Goal: Task Accomplishment & Management: Manage account settings

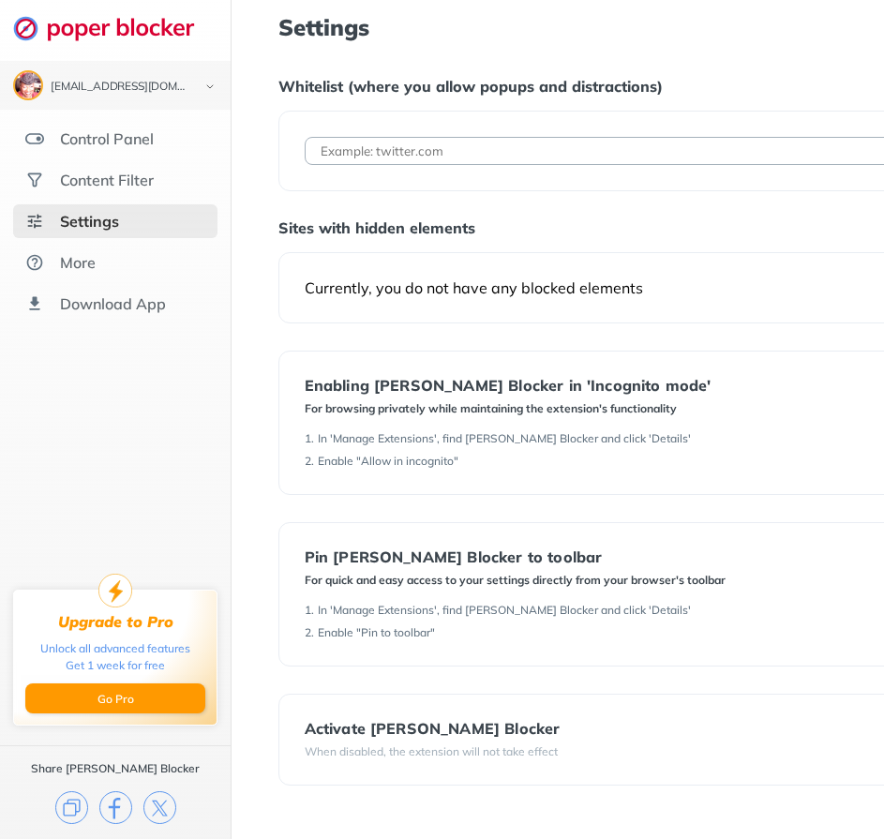
scroll to position [14, 0]
click at [350, 720] on div "Activate [PERSON_NAME] Blocker" at bounding box center [433, 728] width 256 height 17
click at [160, 122] on div "Control Panel" at bounding box center [115, 139] width 204 height 34
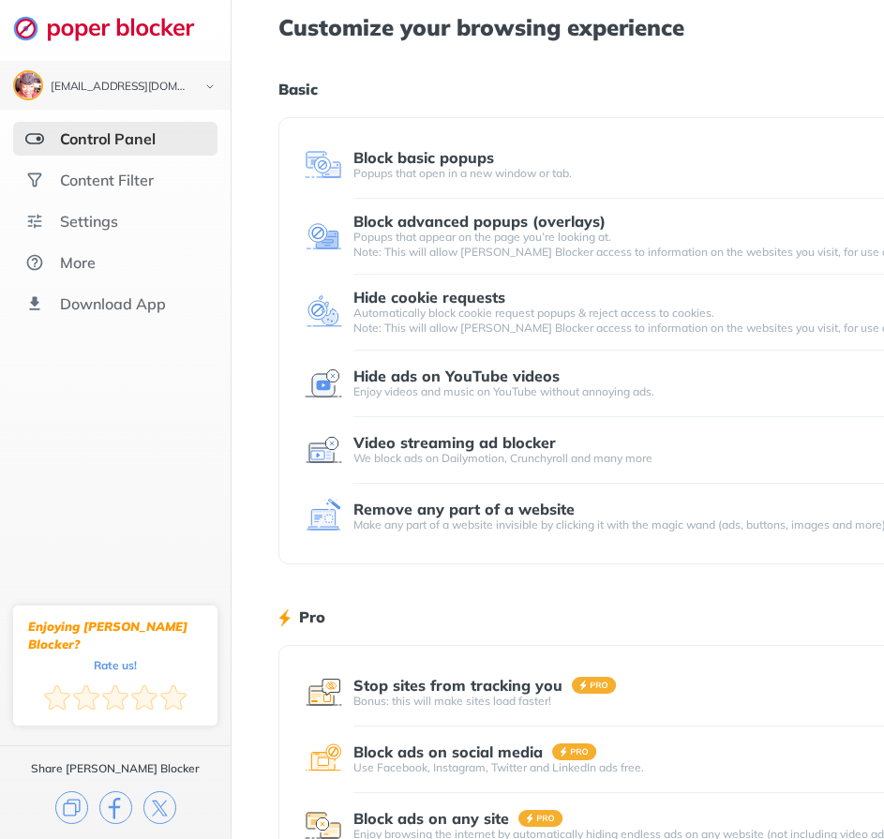
click at [407, 229] on div "Block advanced popups (overlays)" at bounding box center [480, 221] width 252 height 17
drag, startPoint x: 619, startPoint y: 221, endPoint x: 485, endPoint y: 239, distance: 135.3
click at [485, 239] on div "Block advanced popups (overlays) Popups that appear on the page you’re looking …" at bounding box center [698, 236] width 689 height 47
click at [485, 239] on div "Popups that appear on the page you’re looking at. Note: This will allow [PERSON…" at bounding box center [698, 245] width 689 height 30
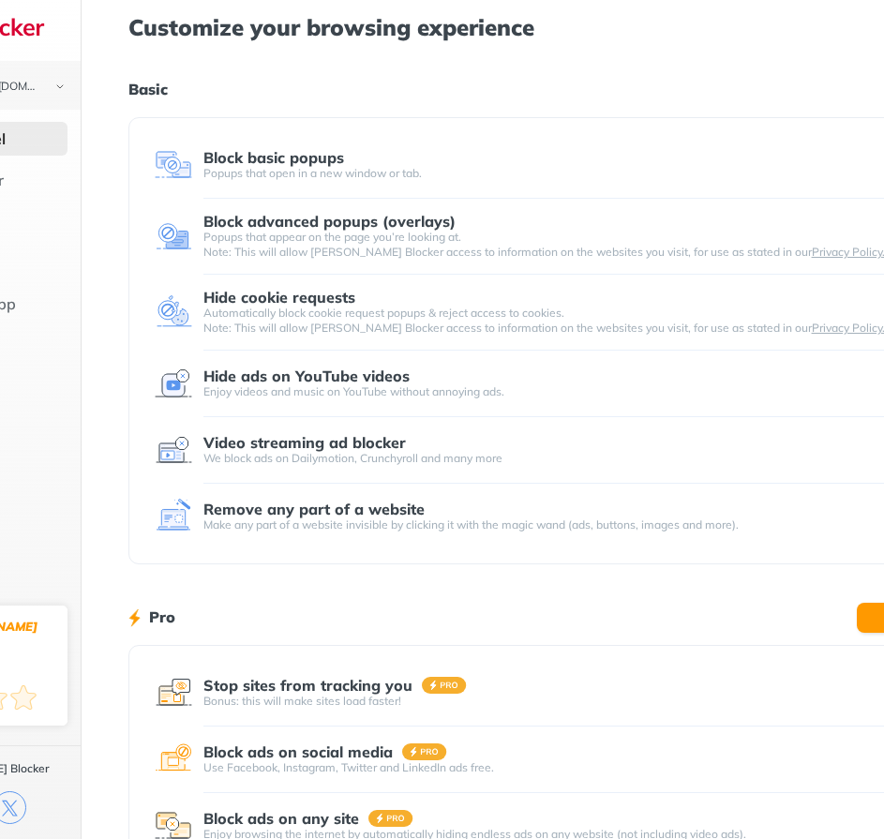
scroll to position [0, 213]
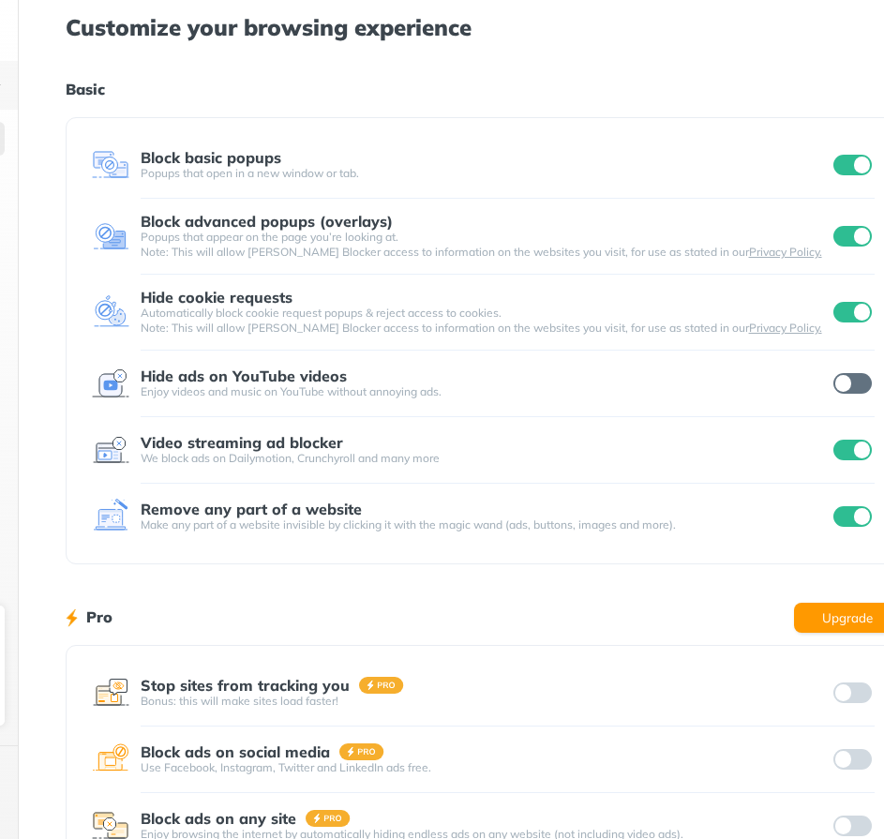
click at [874, 838] on div at bounding box center [853, 826] width 46 height 26
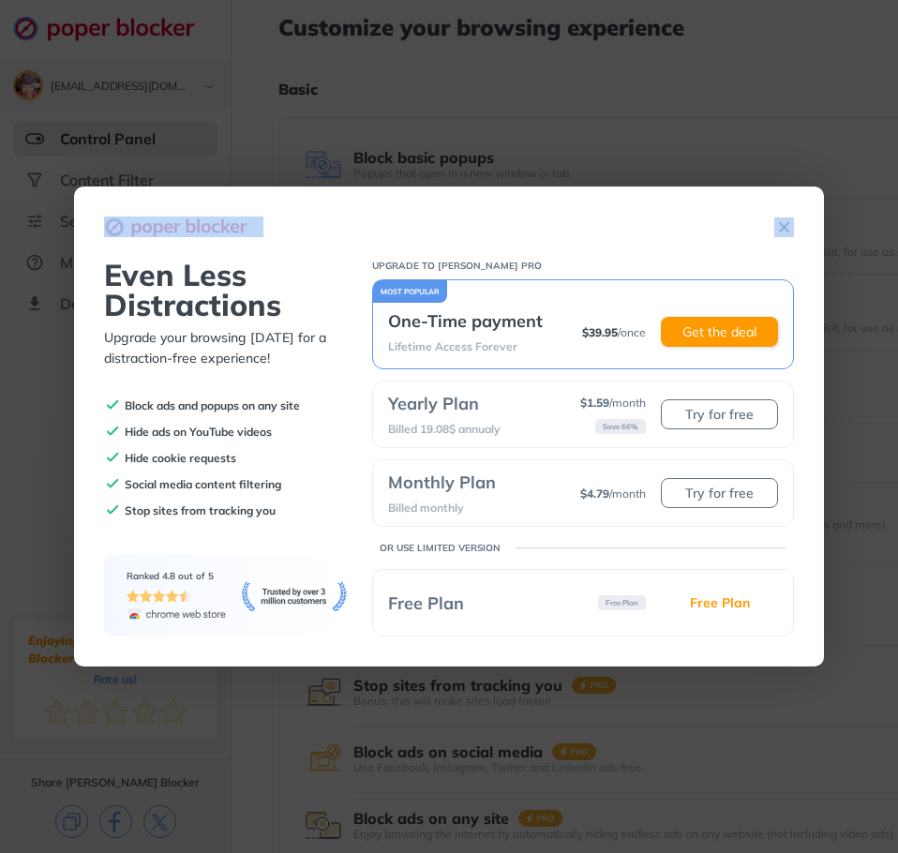
click at [784, 220] on img at bounding box center [785, 228] width 20 height 20
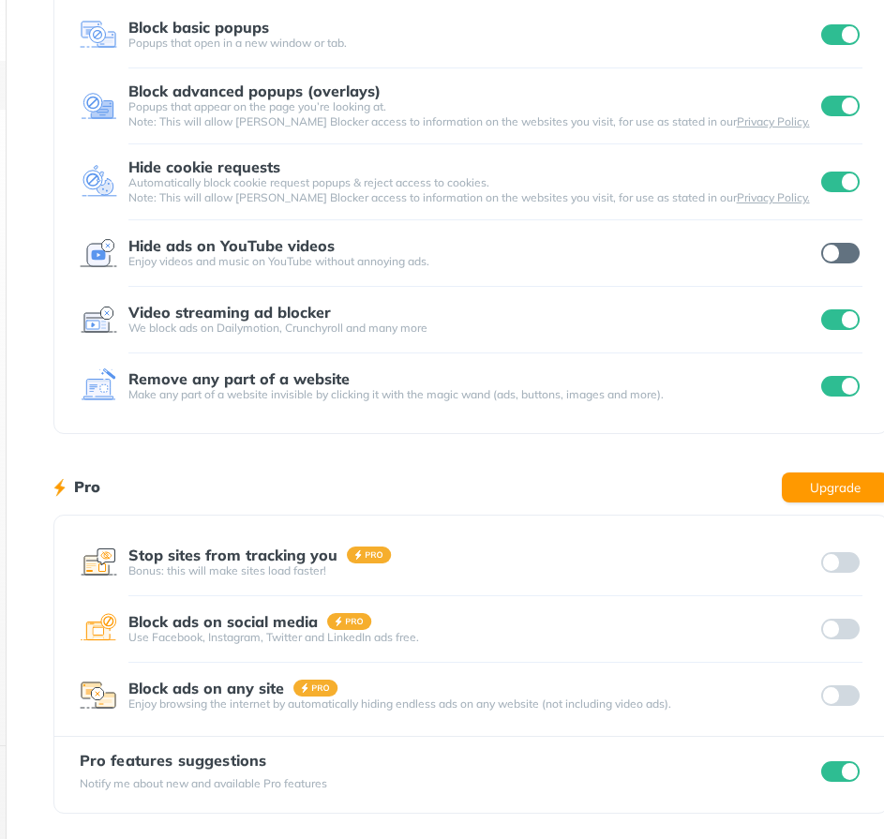
scroll to position [130, 277]
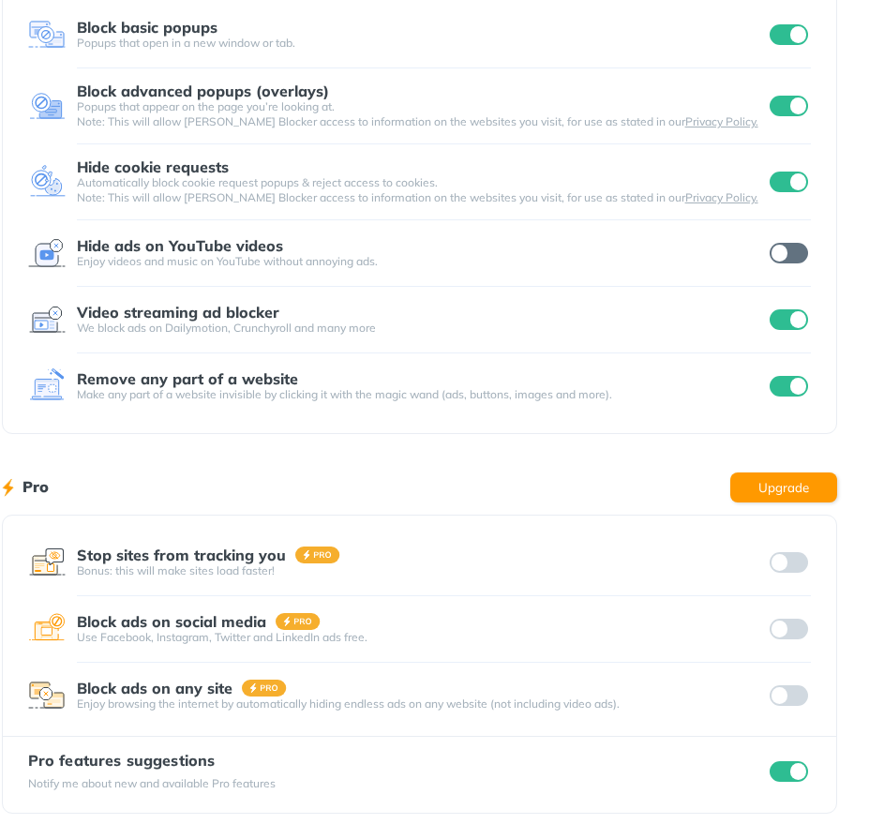
click at [783, 559] on div at bounding box center [789, 563] width 46 height 26
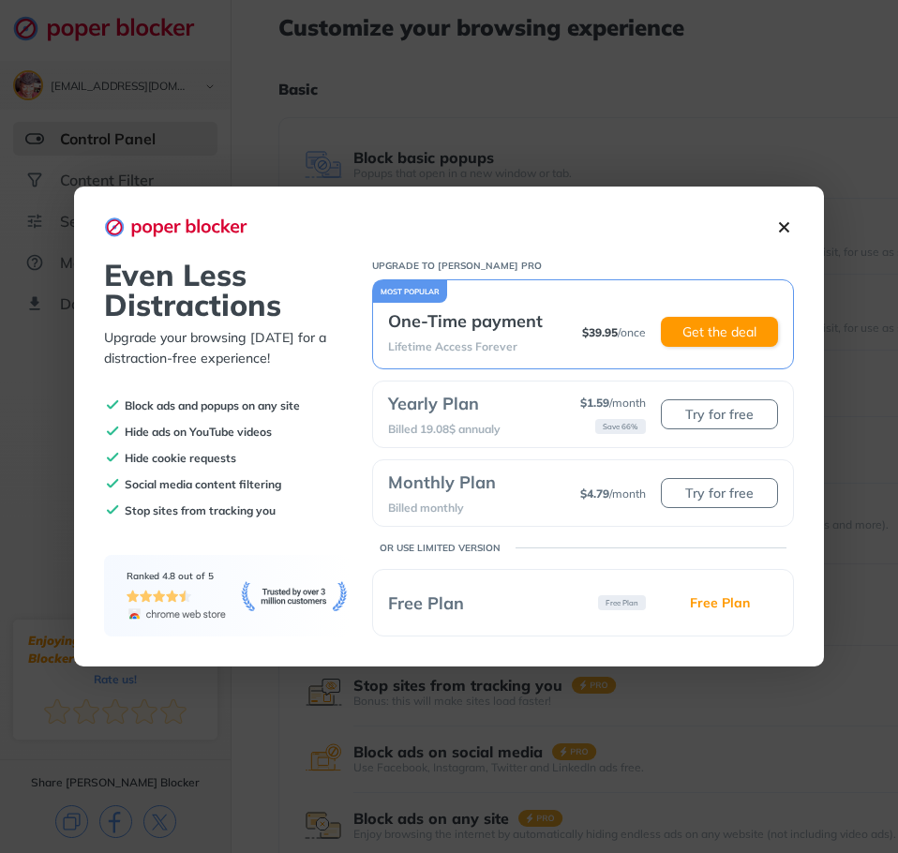
click at [789, 225] on img at bounding box center [785, 228] width 20 height 20
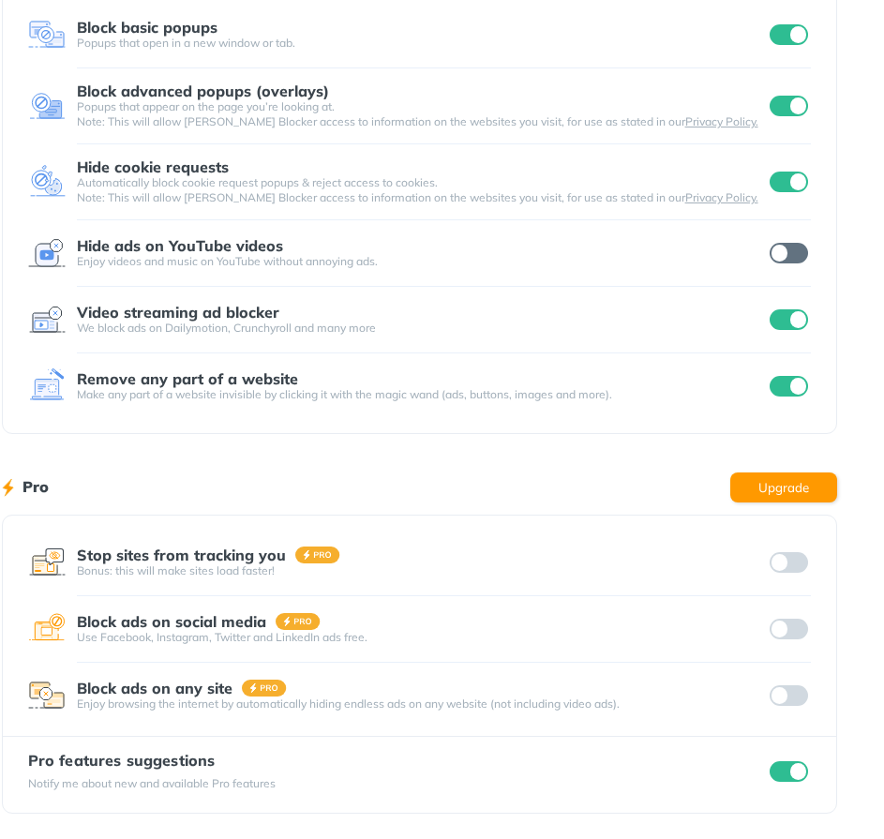
scroll to position [0, 277]
